Goal: Task Accomplishment & Management: Manage account settings

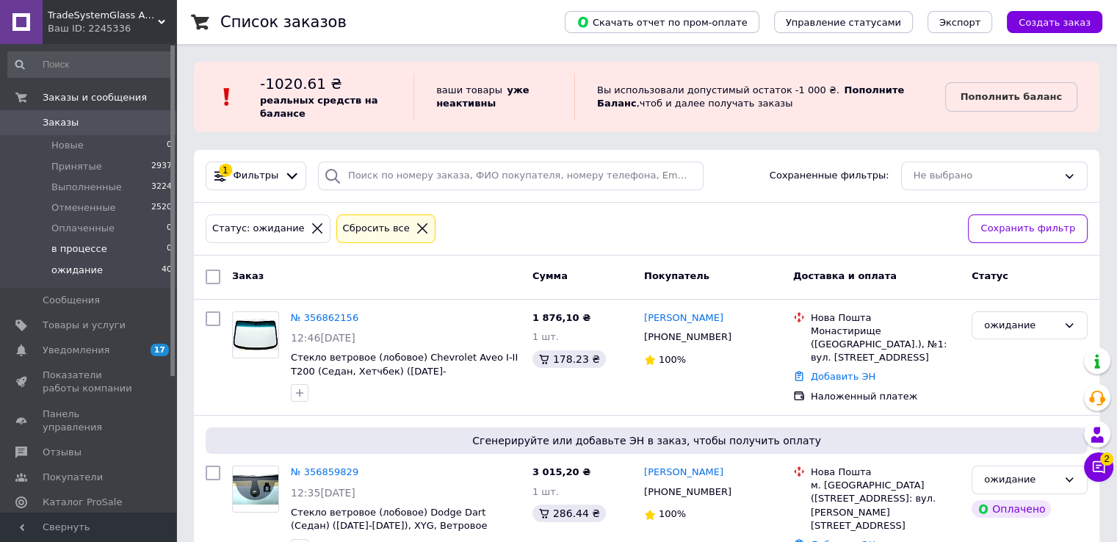
click at [89, 250] on span "в процессе" at bounding box center [79, 248] width 56 height 13
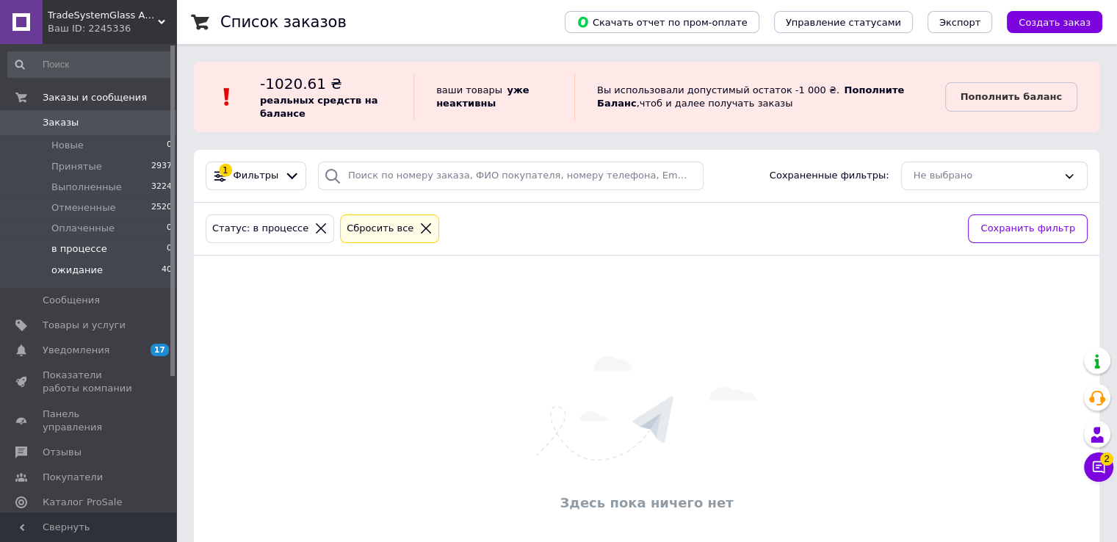
click at [62, 271] on span "ожидание" at bounding box center [76, 270] width 51 height 13
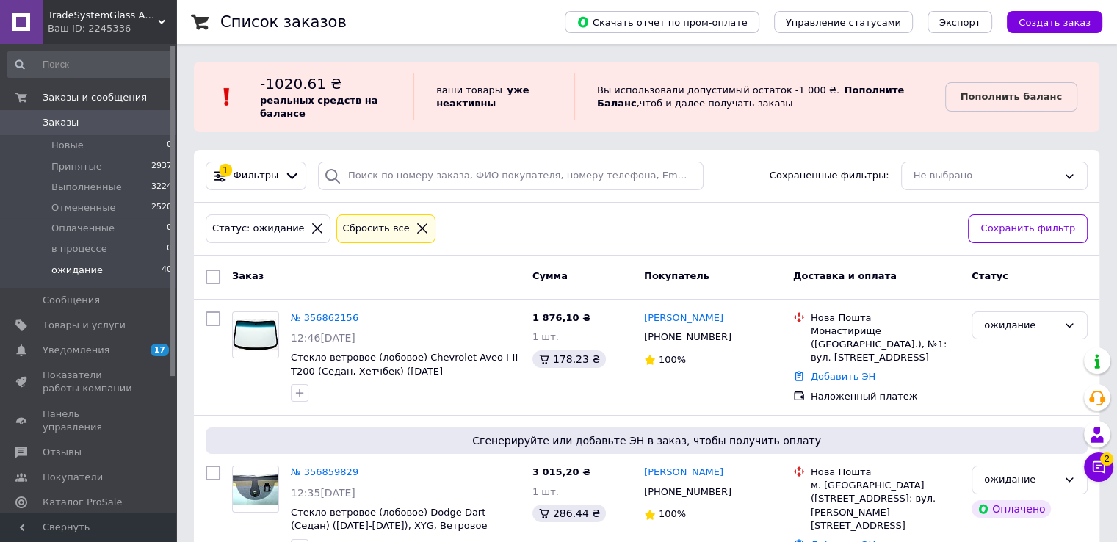
click at [76, 262] on li "ожидание 40" at bounding box center [90, 274] width 181 height 28
click at [65, 271] on span "ожидание" at bounding box center [76, 270] width 51 height 13
drag, startPoint x: 76, startPoint y: 272, endPoint x: 108, endPoint y: 259, distance: 34.5
click at [77, 272] on span "ожидание" at bounding box center [76, 270] width 51 height 13
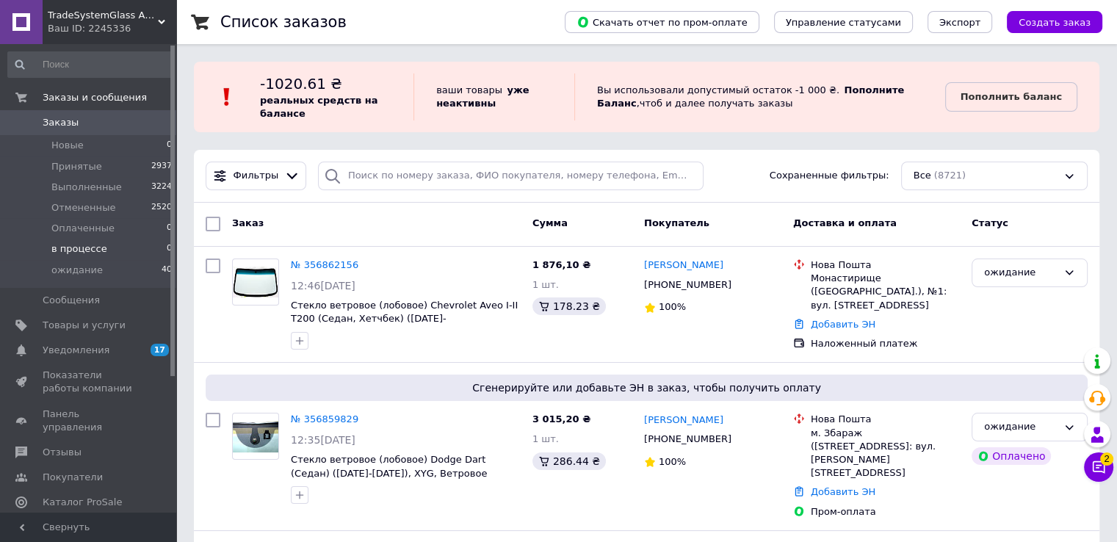
click at [76, 248] on span "в процессе" at bounding box center [79, 248] width 56 height 13
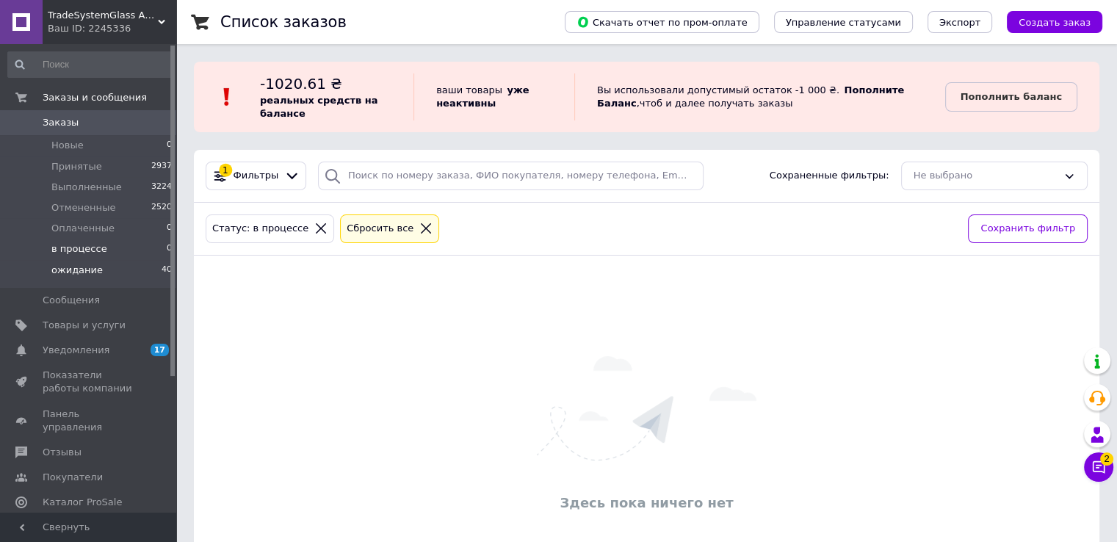
click at [100, 267] on li "ожидание 40" at bounding box center [90, 274] width 181 height 28
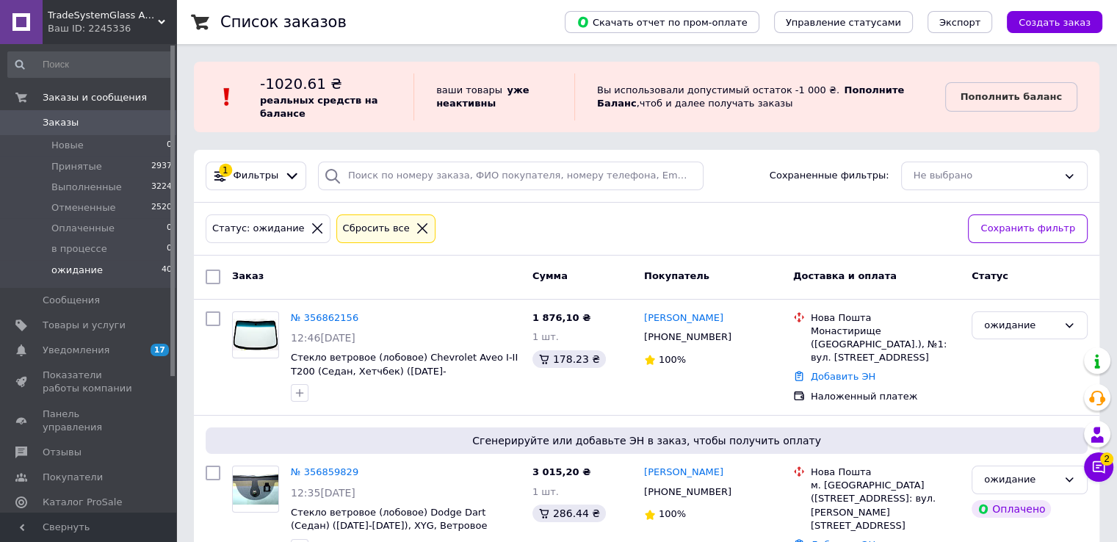
click at [73, 264] on span "ожидание" at bounding box center [76, 270] width 51 height 13
